Goal: Communication & Community: Answer question/provide support

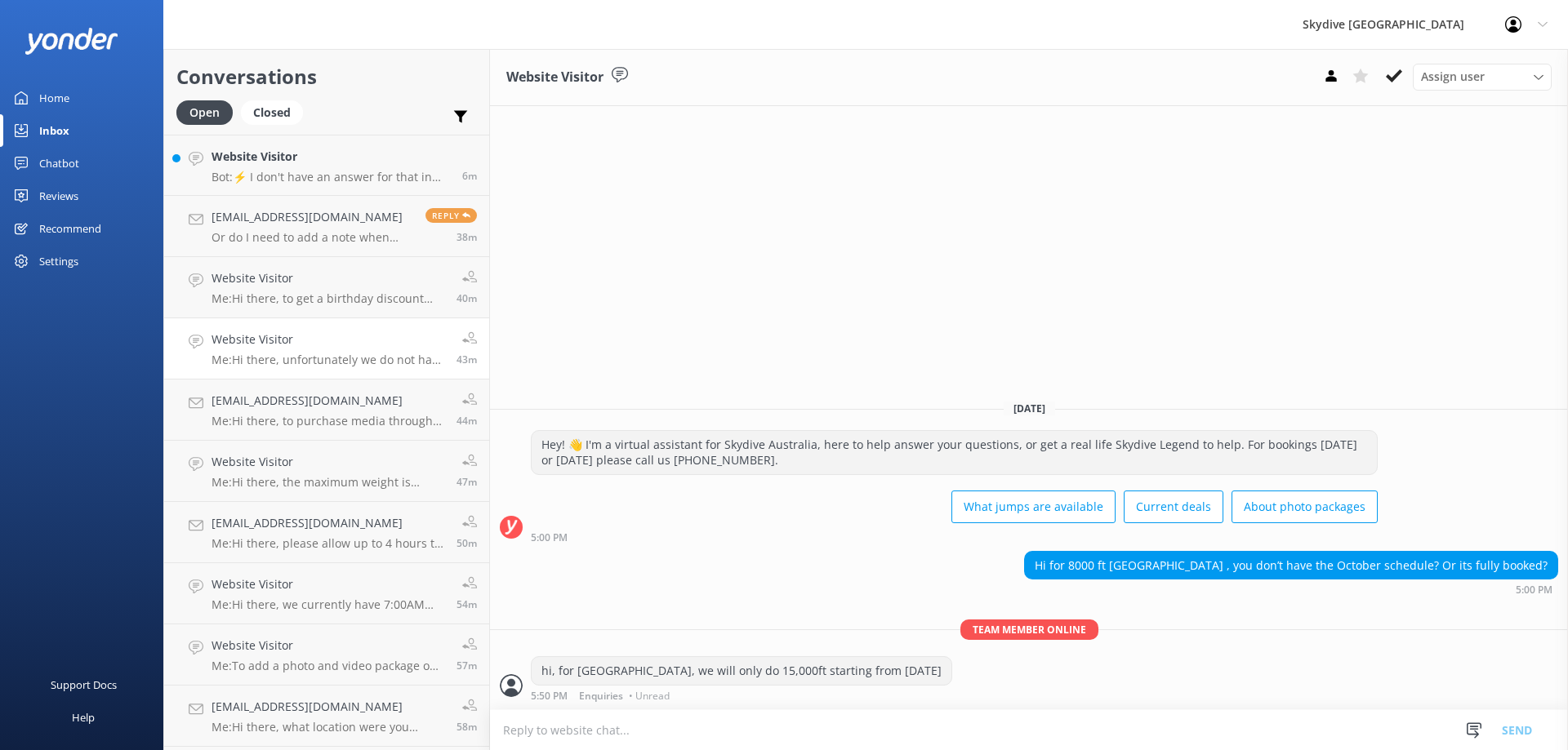
click at [348, 353] on p "Me: Hi there, unfortunately we do not have any discounts for groups at the mome…" at bounding box center [328, 360] width 233 height 15
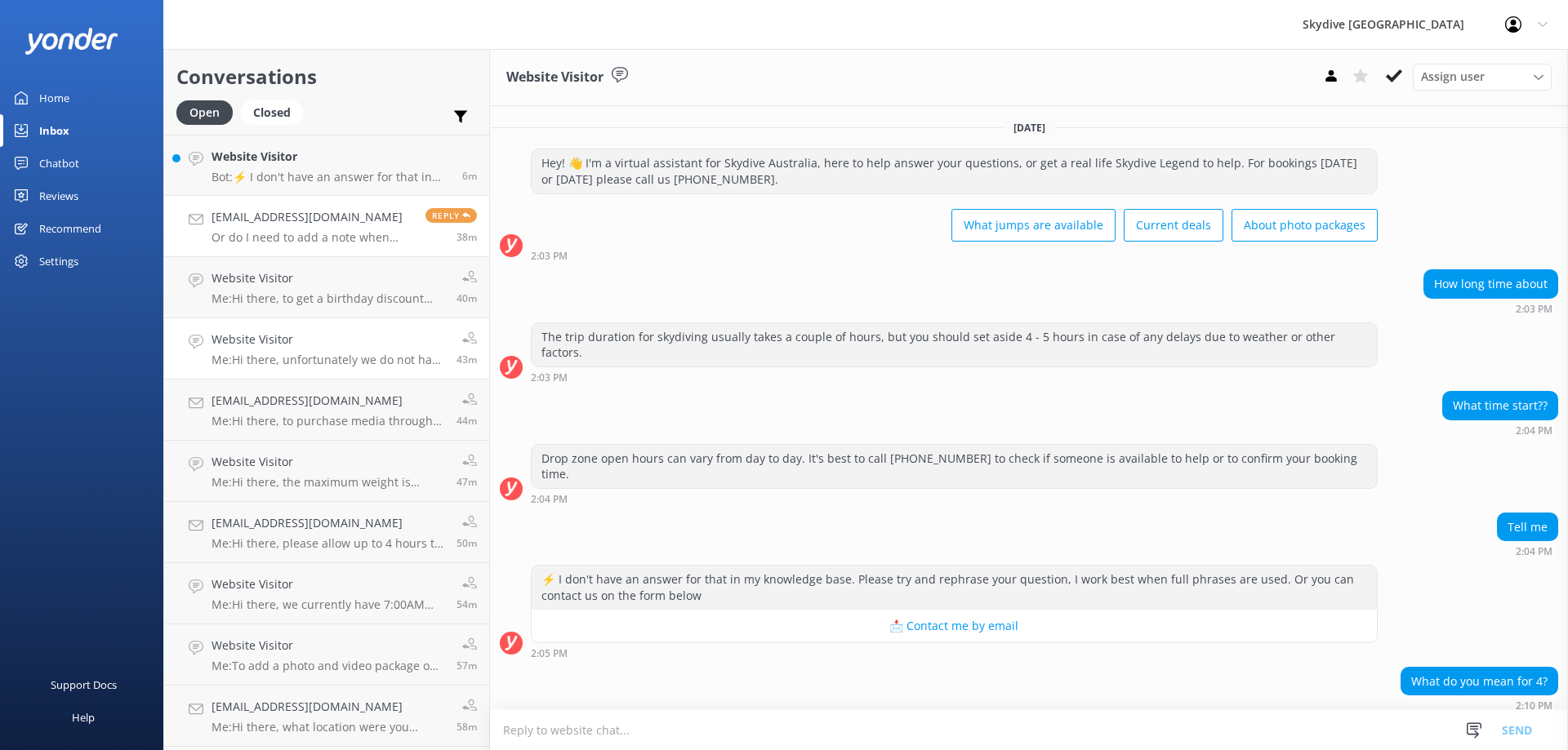
scroll to position [372, 0]
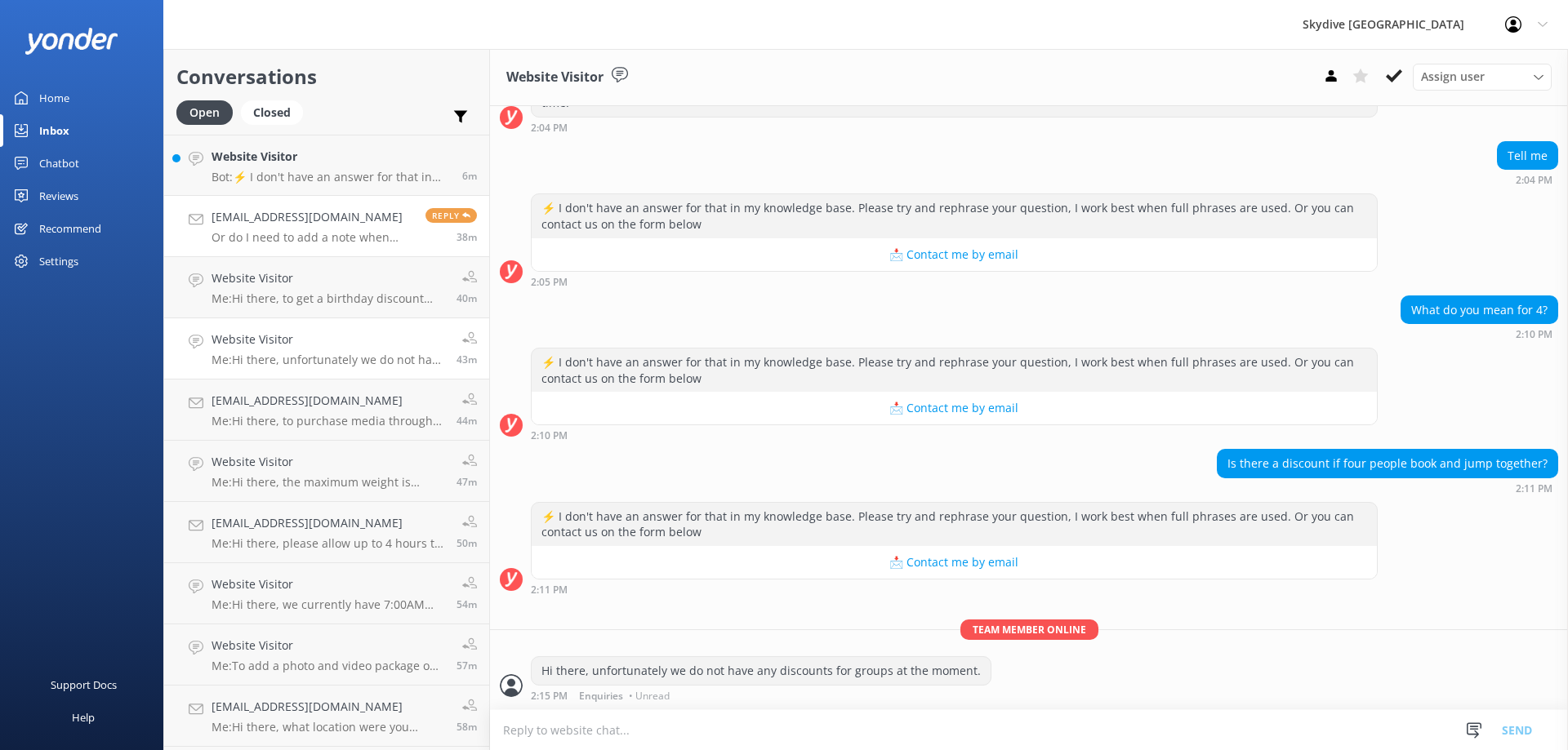
click at [335, 244] on p "Or do I need to add a note when booking skydive?" at bounding box center [312, 237] width 201 height 15
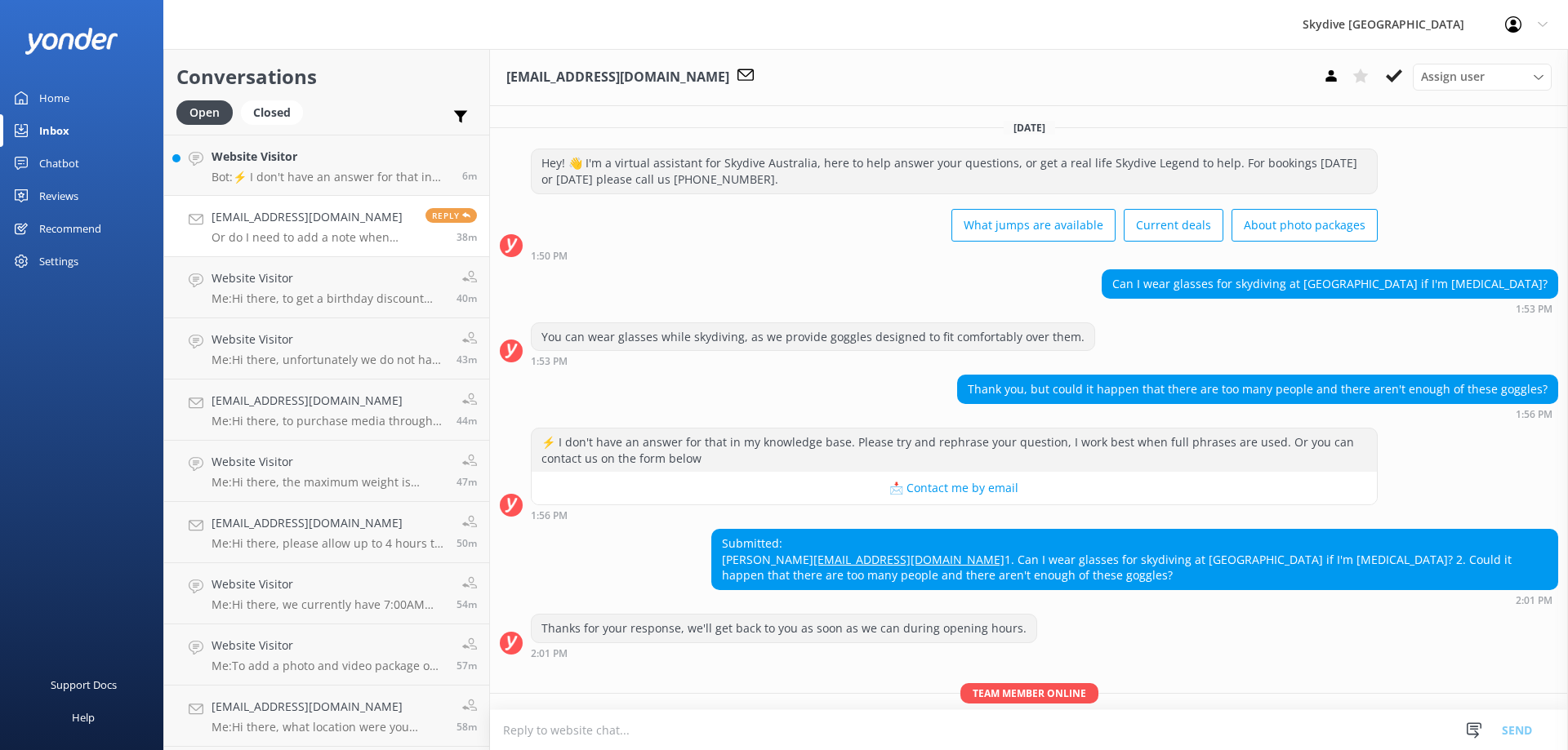
scroll to position [288, 0]
